Goal: Task Accomplishment & Management: Manage account settings

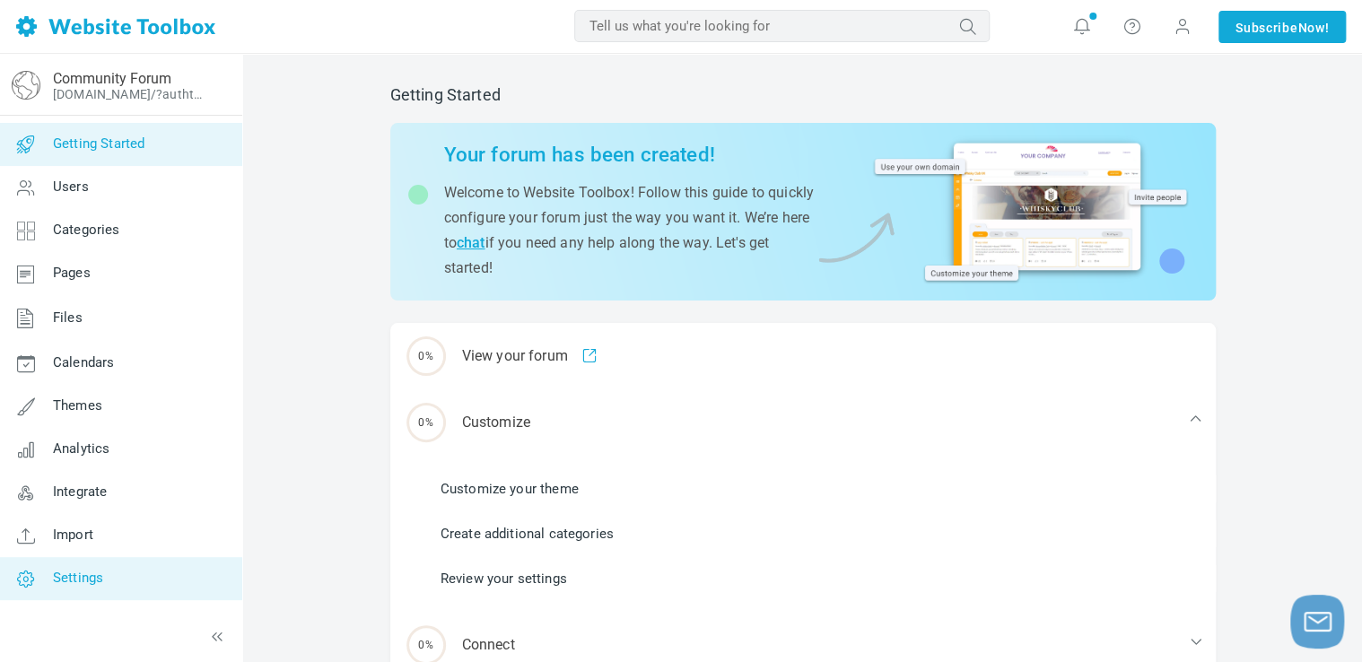
click at [109, 562] on link "Settings" at bounding box center [120, 578] width 243 height 43
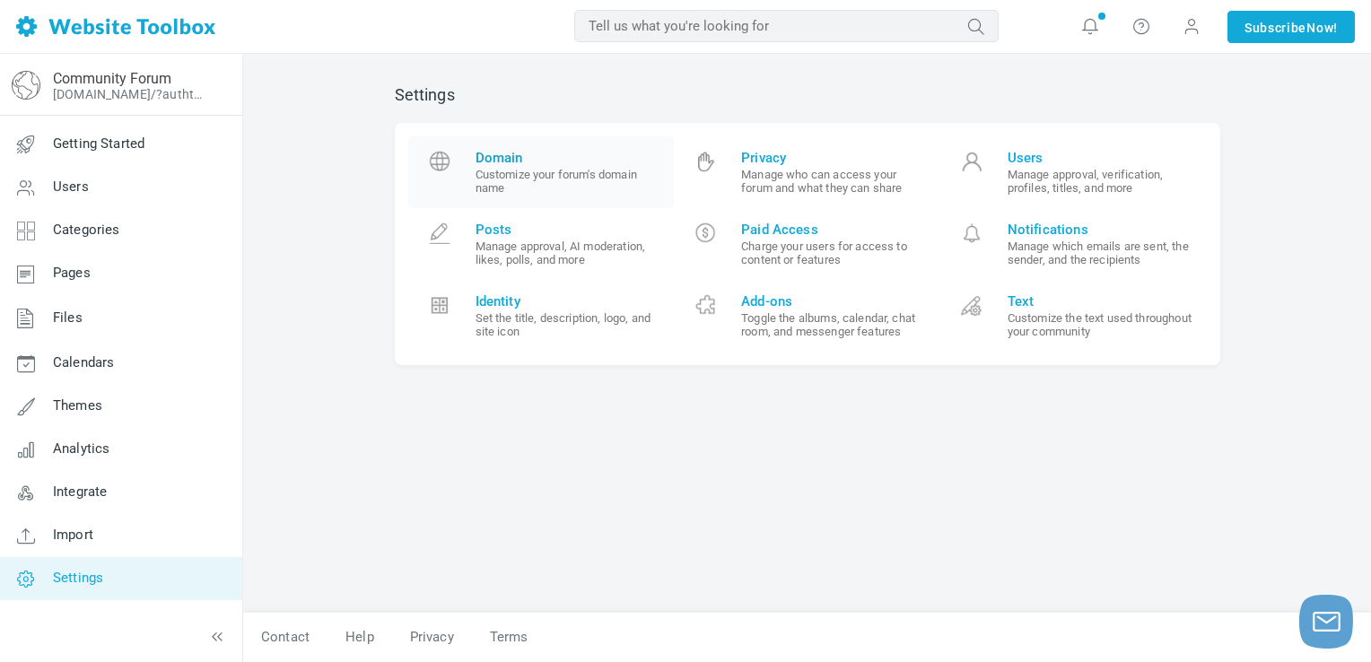
click at [503, 160] on span "Domain" at bounding box center [569, 158] width 186 height 16
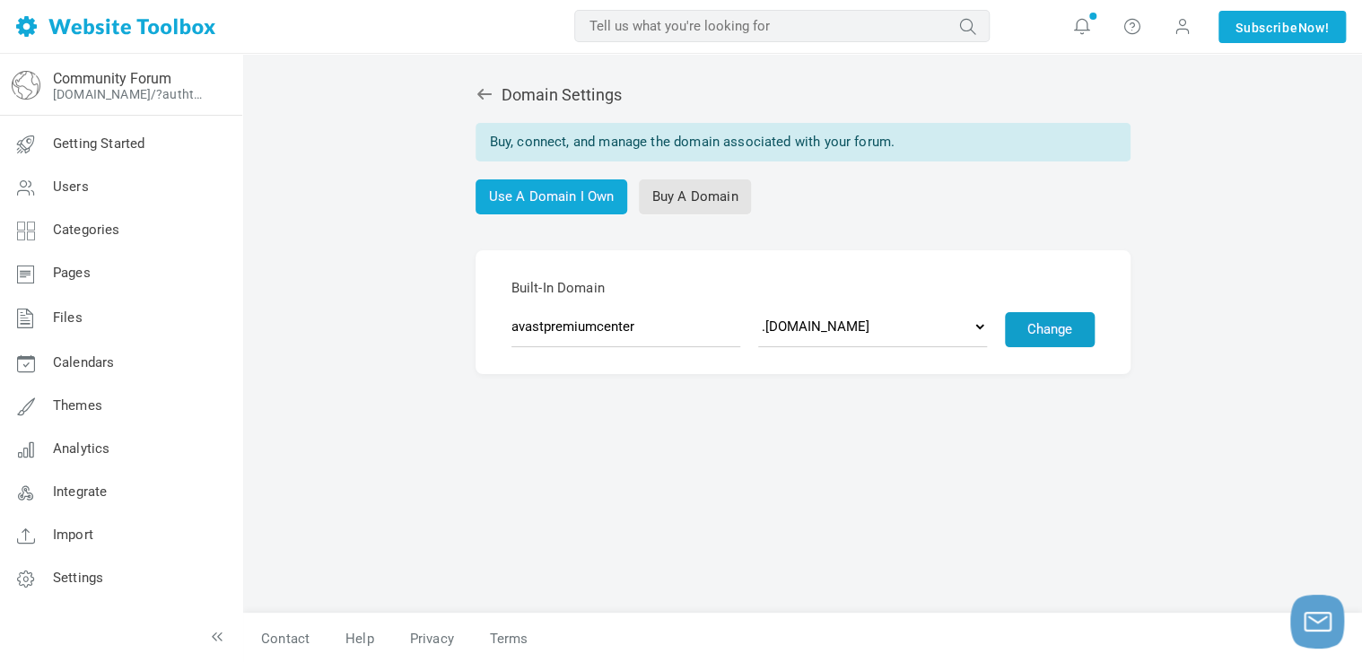
type input "avastpremiumcenter"
drag, startPoint x: 1047, startPoint y: 339, endPoint x: 927, endPoint y: 331, distance: 120.5
click at [996, 387] on div "Domain Settings Buy, connect, and manage the domain associated with your forum.…" at bounding box center [803, 340] width 852 height 546
click at [919, 326] on select ".discussion.community .community.chat .forumchitchat.com .discussioncommunity.c…" at bounding box center [872, 326] width 229 height 41
select select "forumcommunity.co.uk"
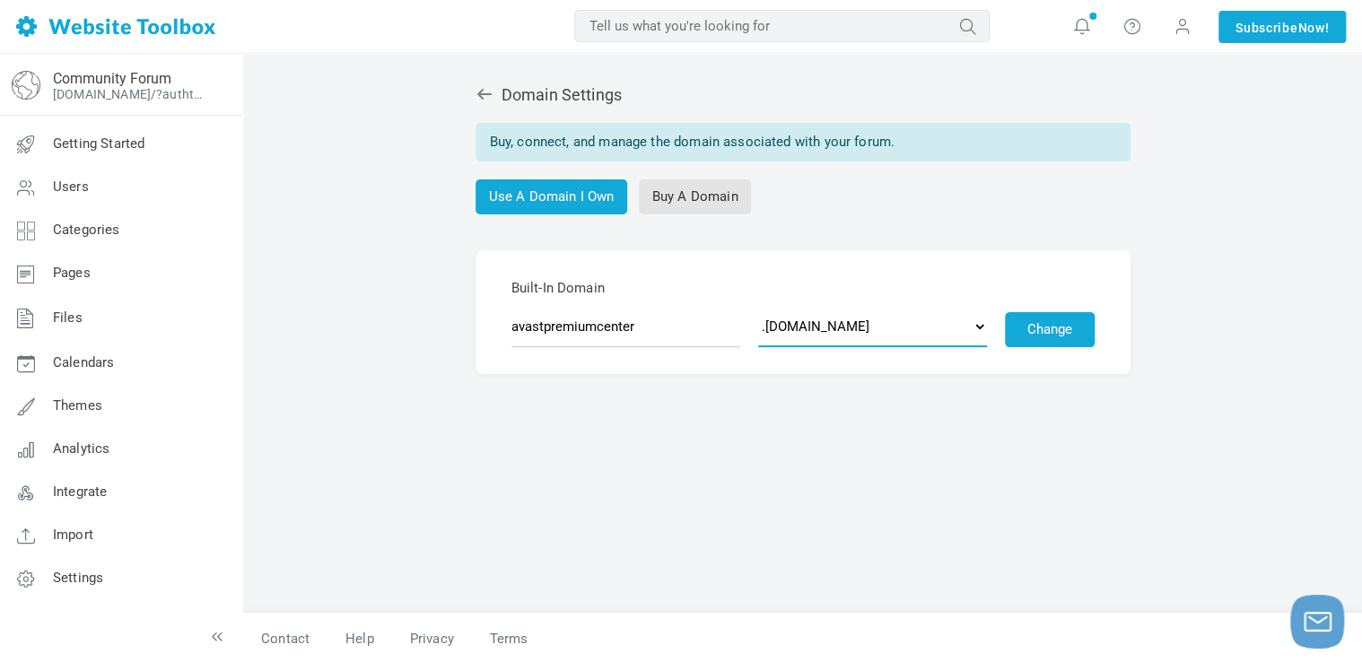
click at [758, 306] on select ".discussion.community .community.chat .forumchitchat.com .discussioncommunity.c…" at bounding box center [872, 326] width 229 height 41
click at [1036, 334] on button "Change" at bounding box center [1050, 329] width 90 height 35
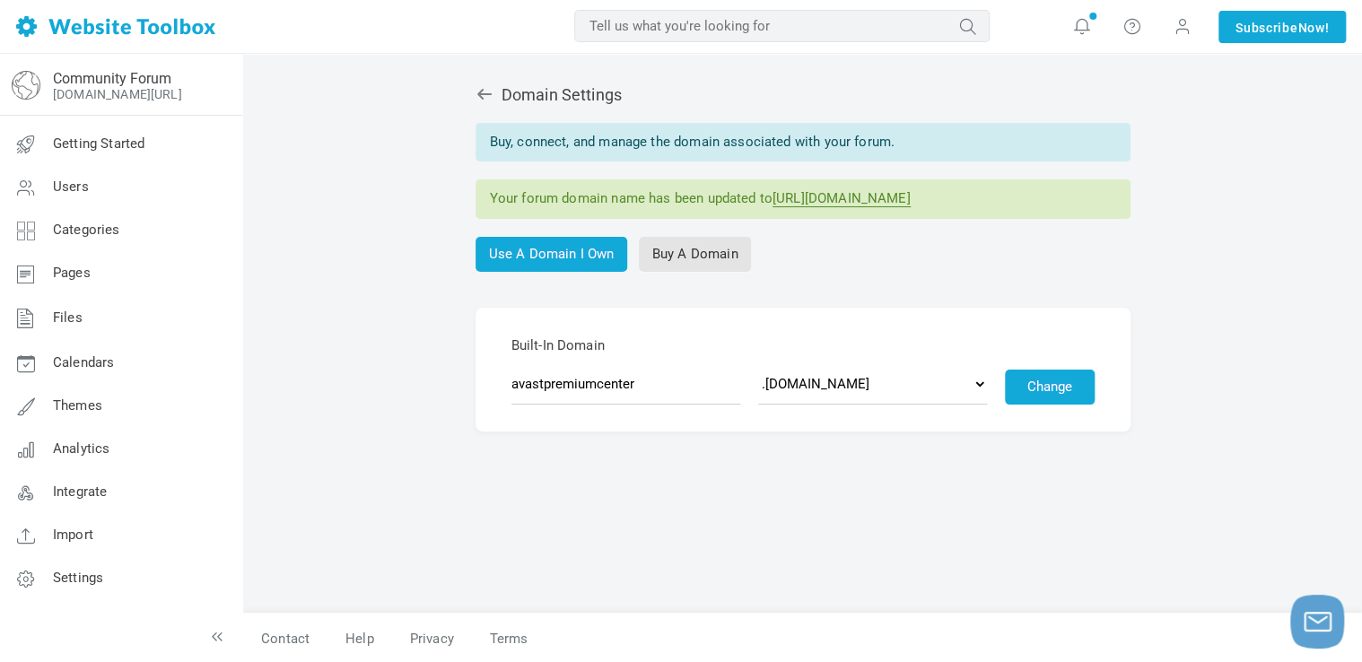
click at [800, 197] on link "https://avastpremiumcenter.forumcommunity.co.uk" at bounding box center [842, 198] width 138 height 17
drag, startPoint x: 122, startPoint y: 503, endPoint x: 298, endPoint y: 454, distance: 182.7
click at [122, 503] on link "Integrate" at bounding box center [120, 492] width 243 height 43
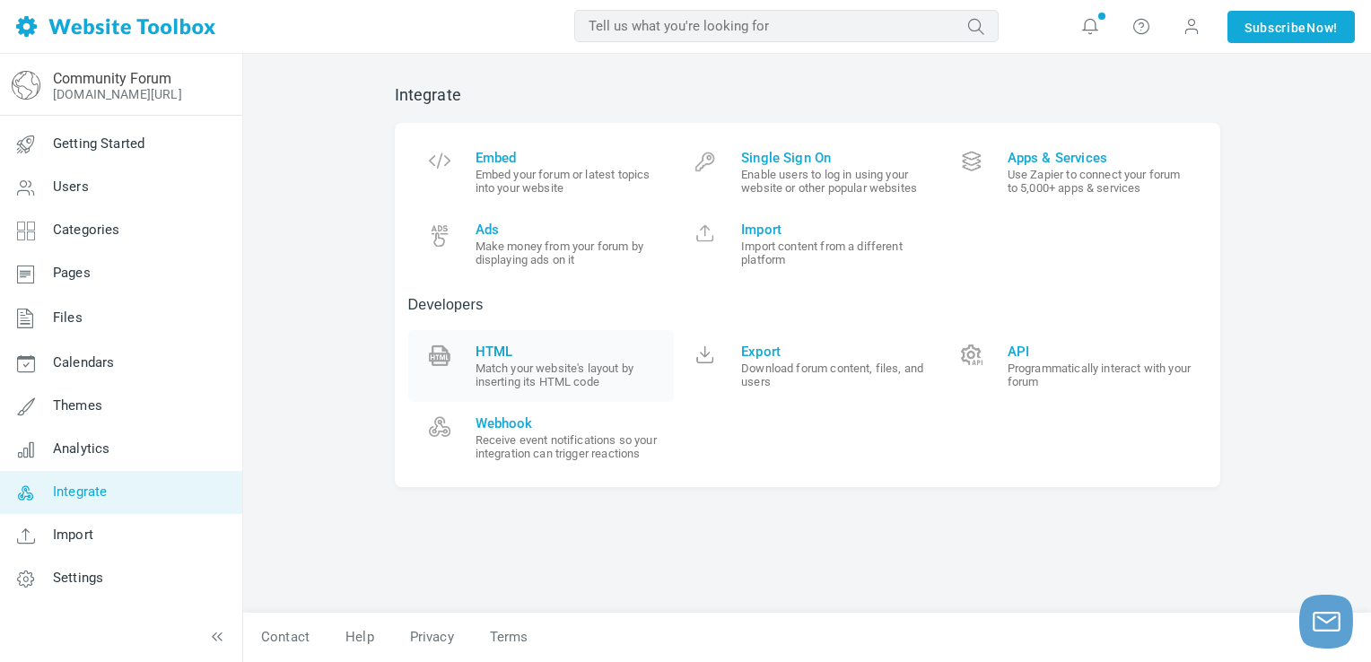
click at [550, 363] on small "Match your website's layout by inserting its HTML code" at bounding box center [569, 375] width 186 height 27
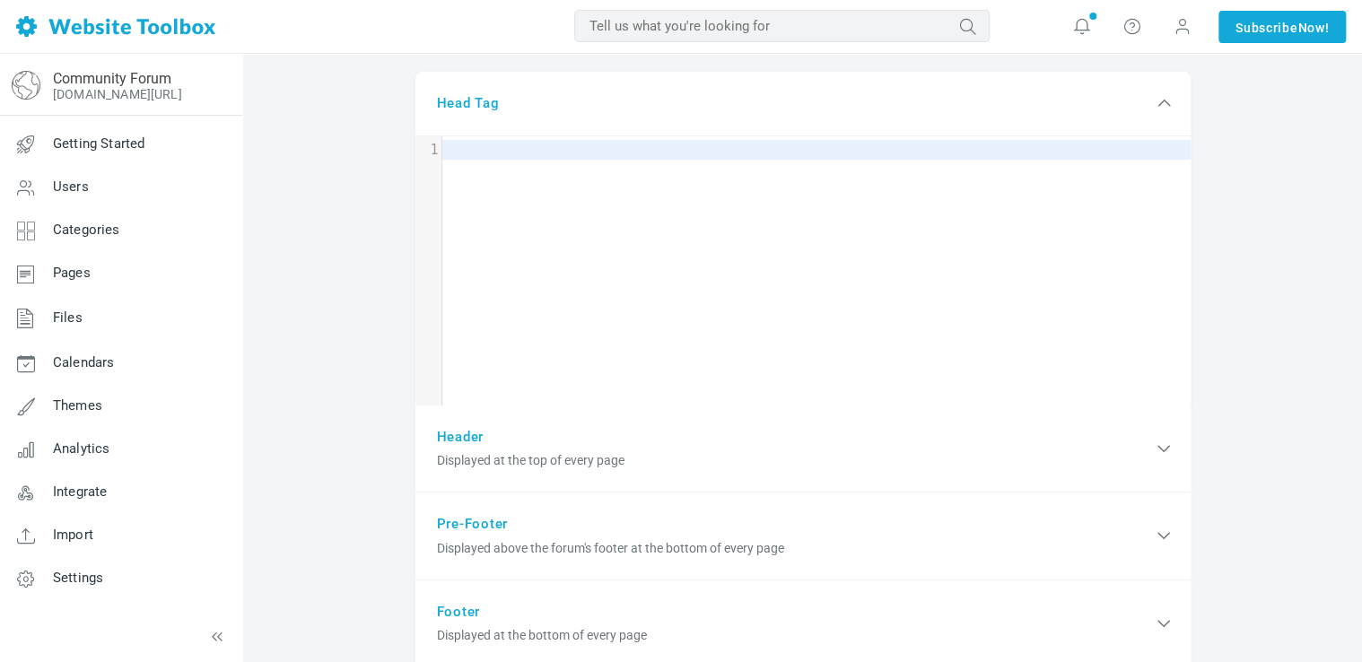
scroll to position [9, 0]
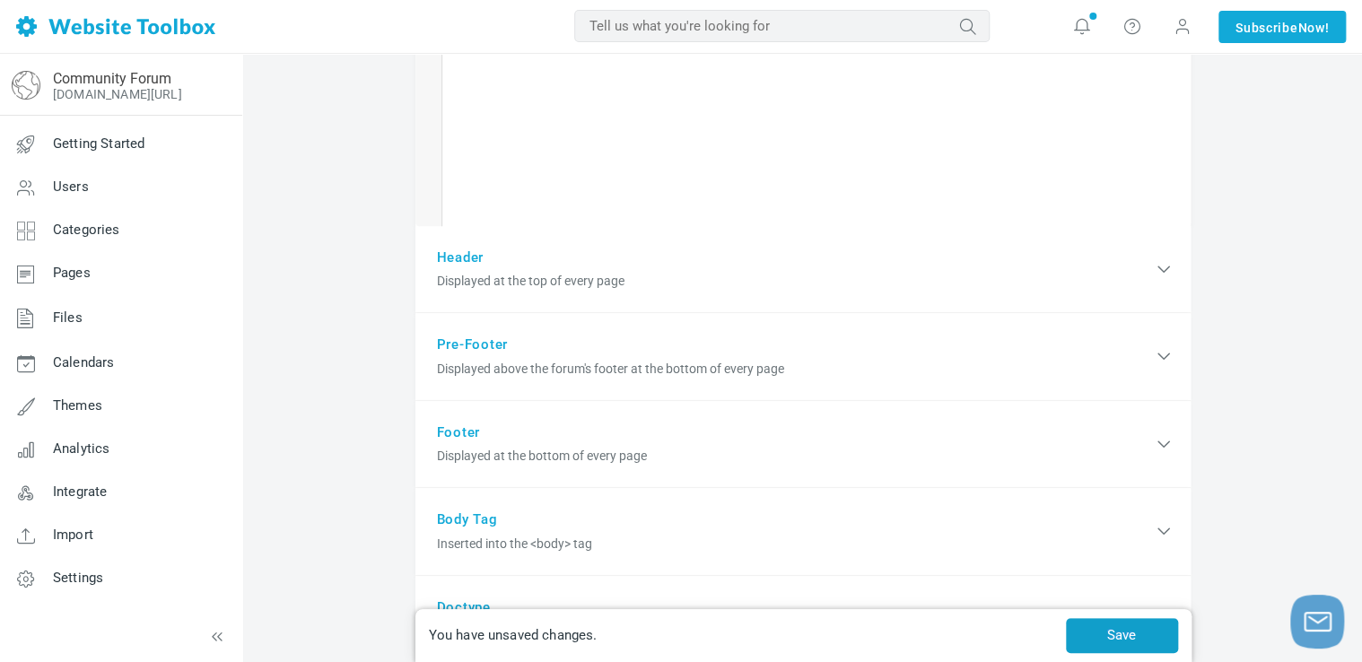
click at [1128, 628] on button "Save" at bounding box center [1122, 635] width 112 height 35
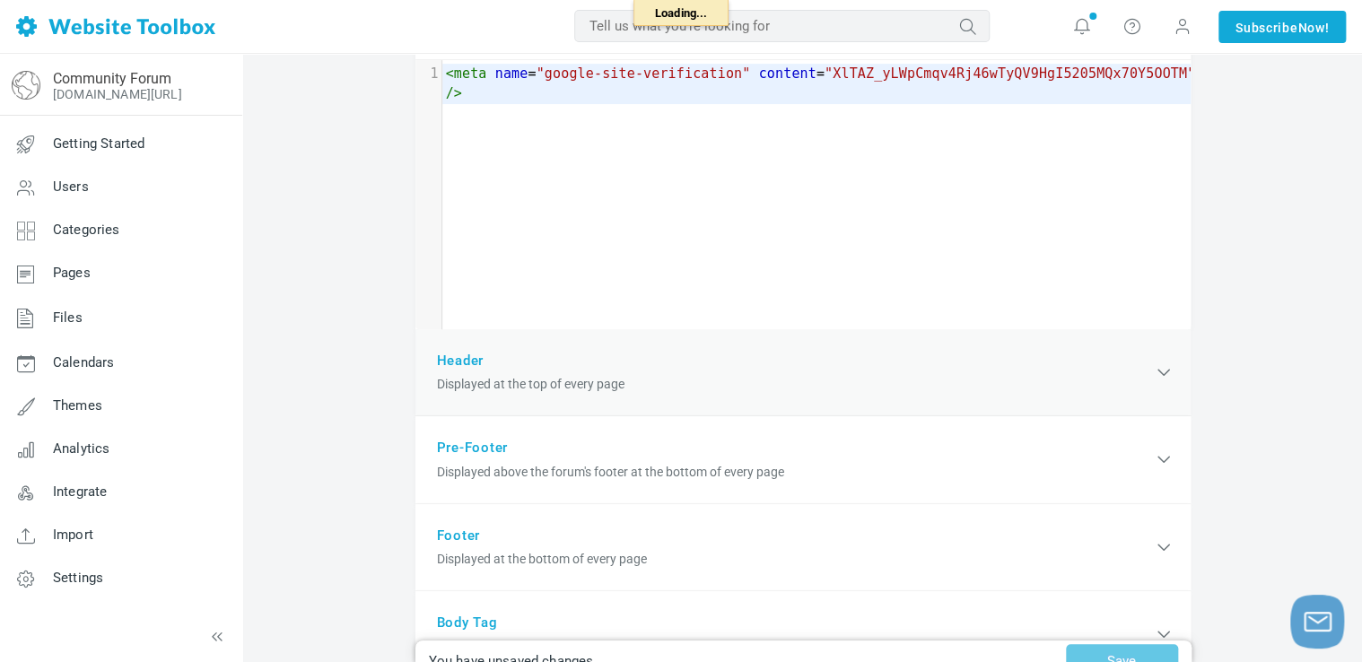
scroll to position [158, 0]
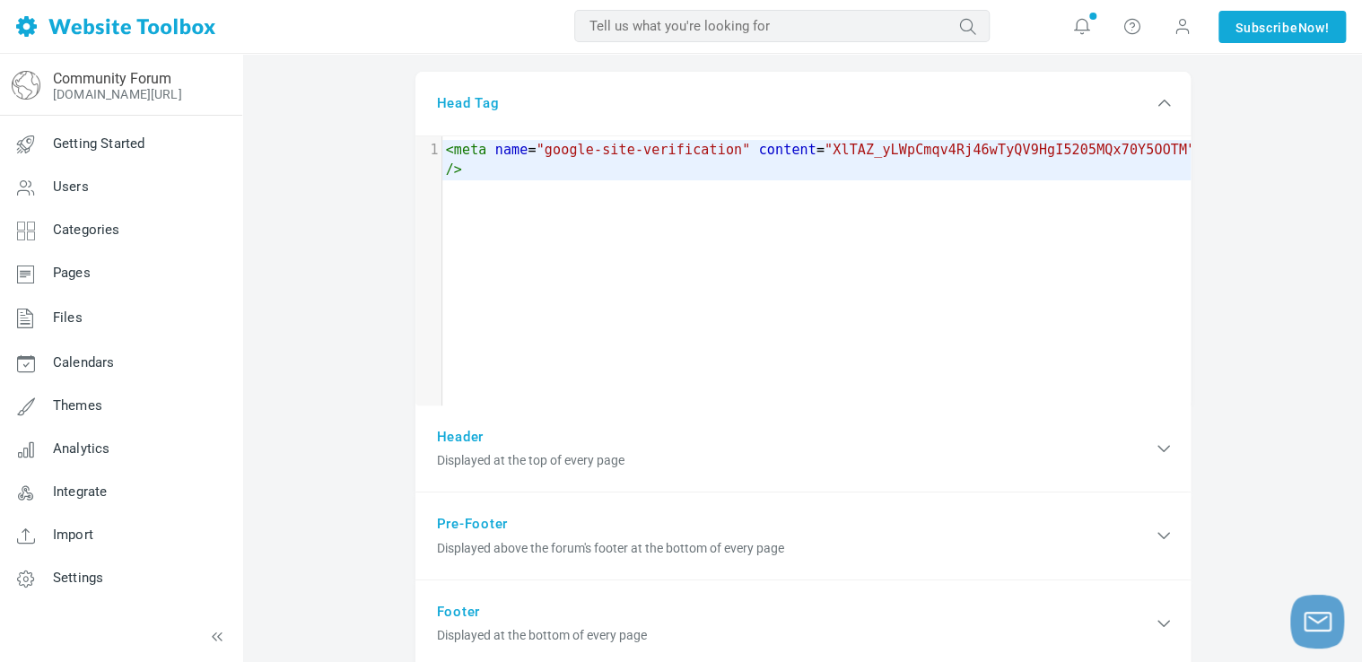
drag, startPoint x: 1167, startPoint y: 29, endPoint x: 1195, endPoint y: 84, distance: 62.2
click at [1168, 30] on span at bounding box center [1182, 27] width 29 height 29
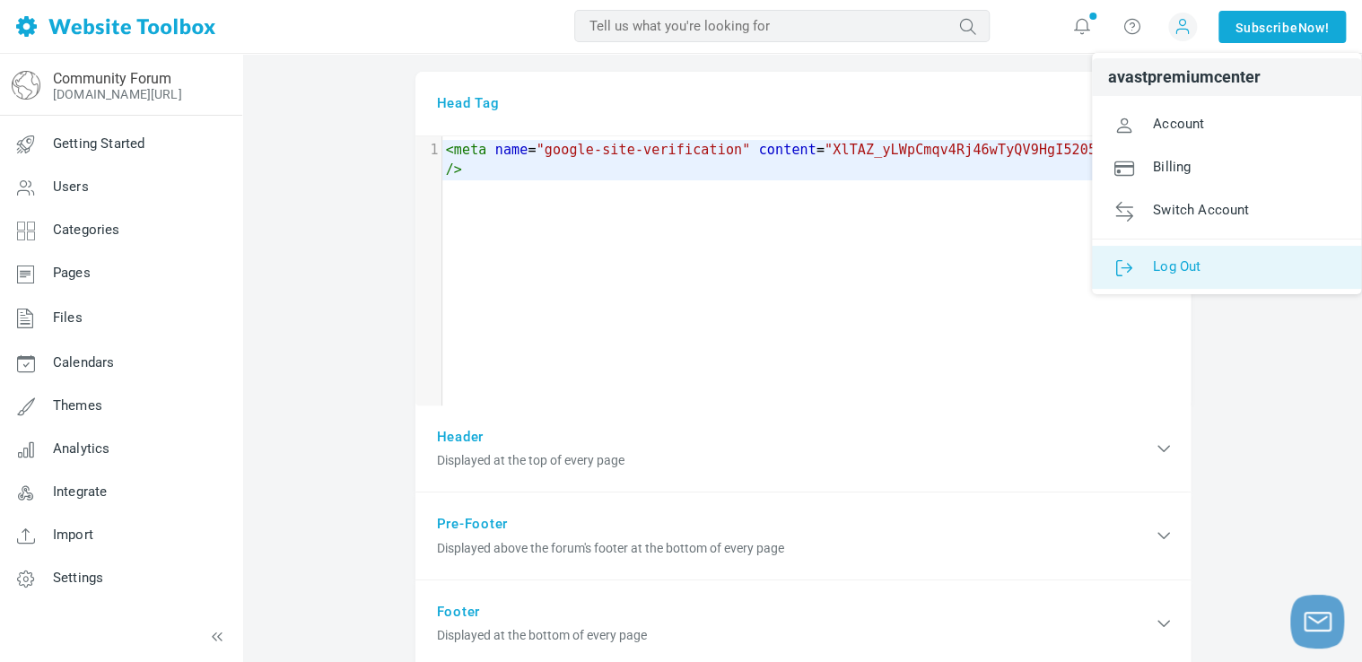
click at [1176, 270] on span "Log Out" at bounding box center [1177, 266] width 48 height 16
